Goal: Navigation & Orientation: Find specific page/section

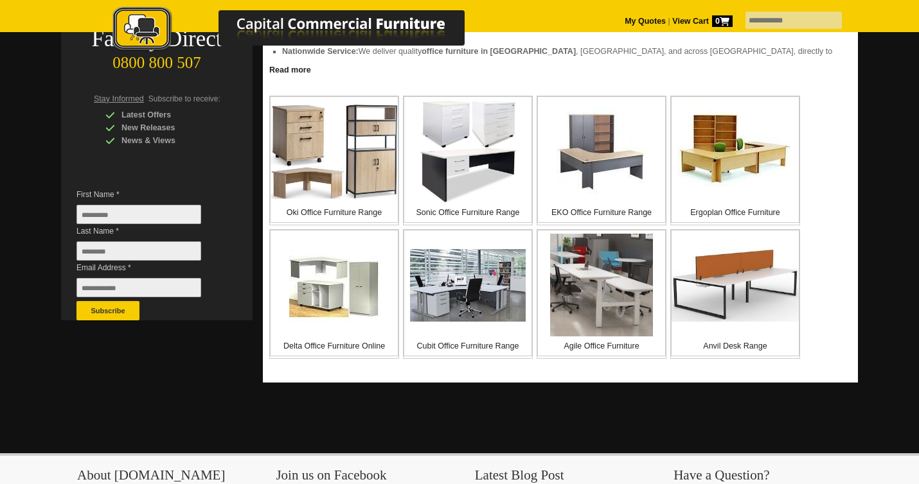
scroll to position [247, 0]
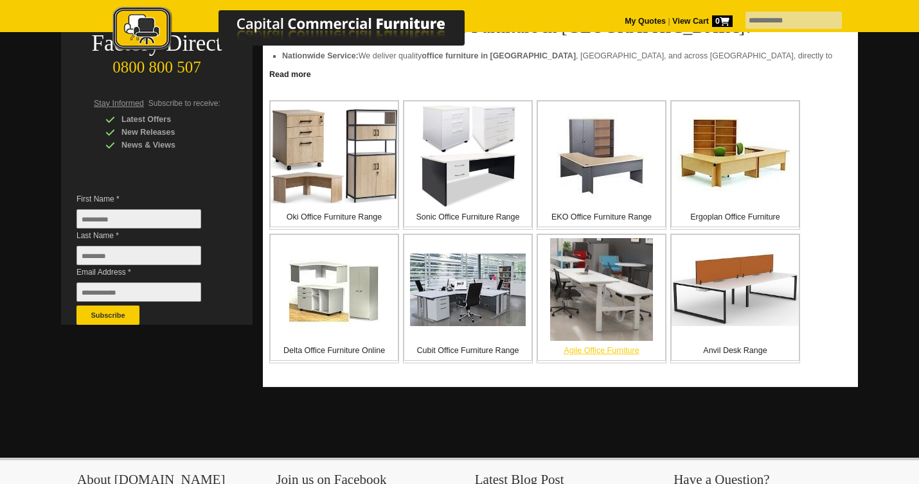
click at [591, 353] on p "Agile Office Furniture" at bounding box center [601, 350] width 127 height 13
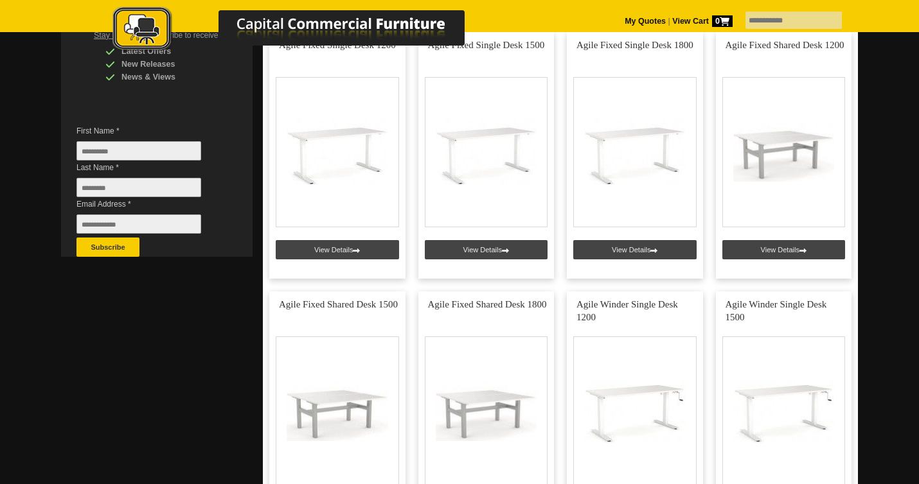
scroll to position [313, 0]
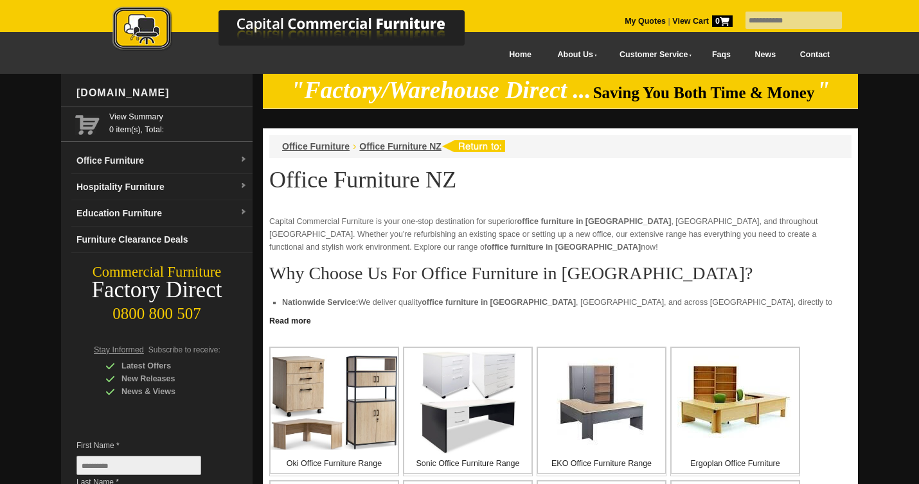
scroll to position [247, 0]
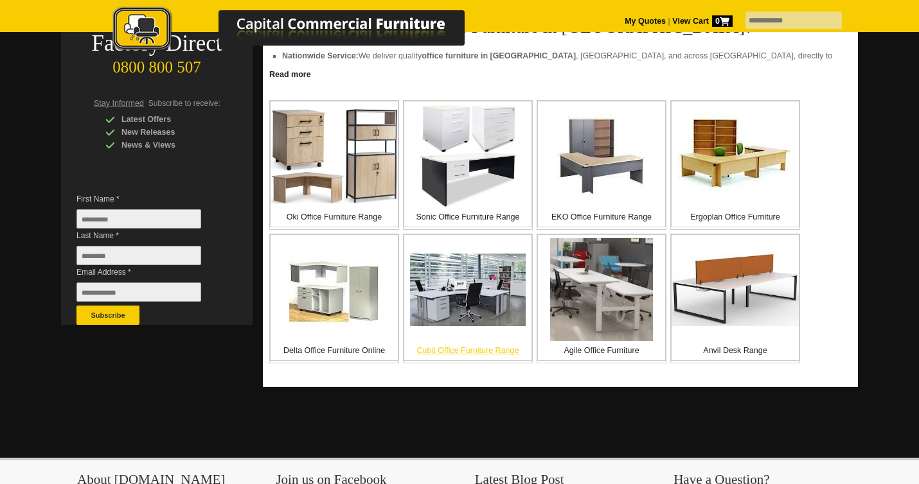
click at [471, 312] on img at bounding box center [468, 290] width 116 height 73
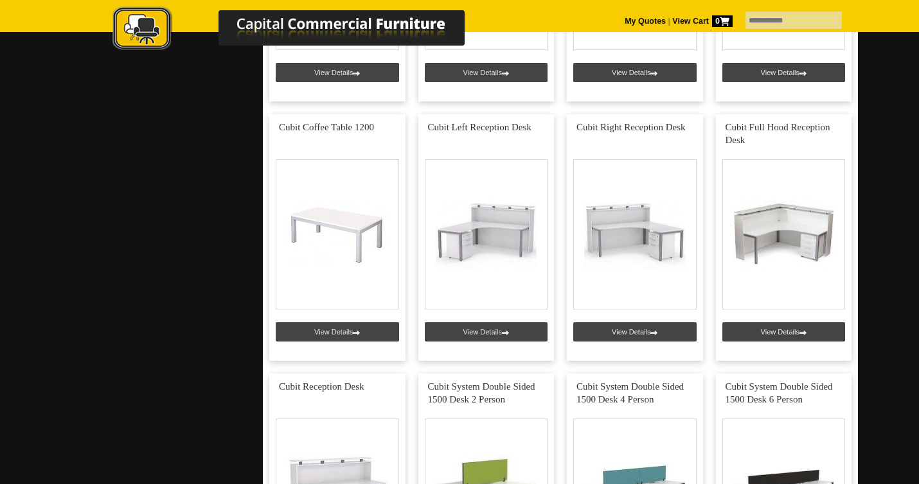
scroll to position [1792, 0]
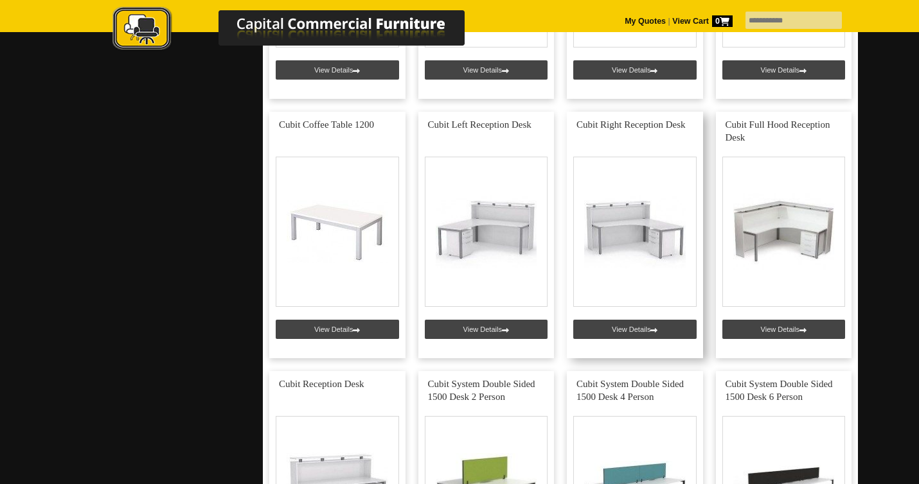
click at [655, 326] on link at bounding box center [635, 235] width 136 height 247
